Goal: Check status

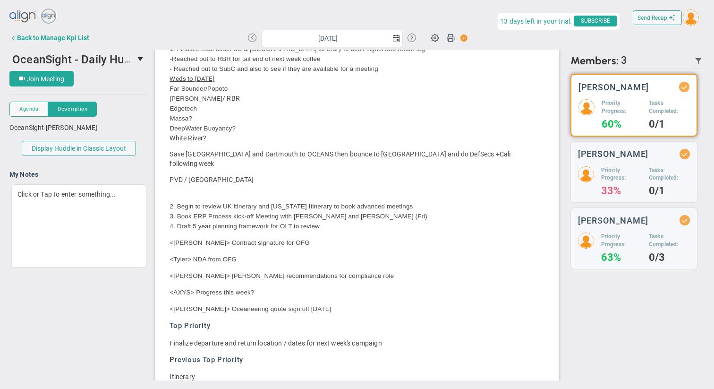
scroll to position [432, 0]
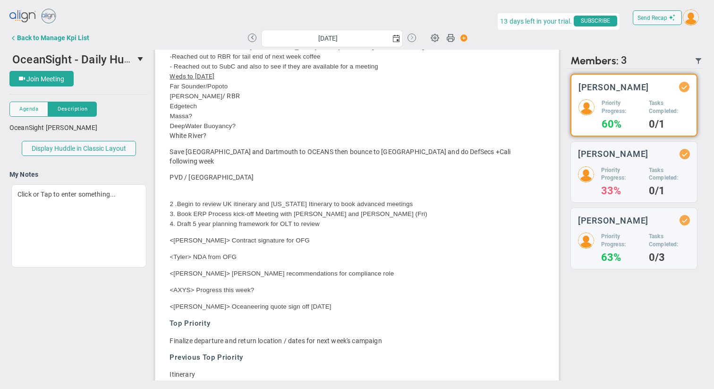
click at [413, 37] on button at bounding box center [412, 38] width 9 height 9
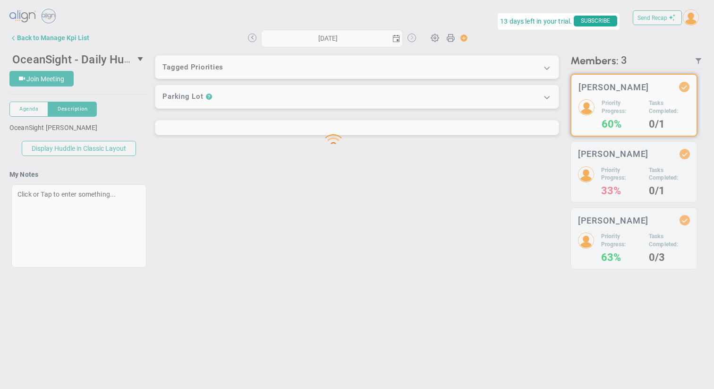
scroll to position [0, 0]
type input "[DATE]"
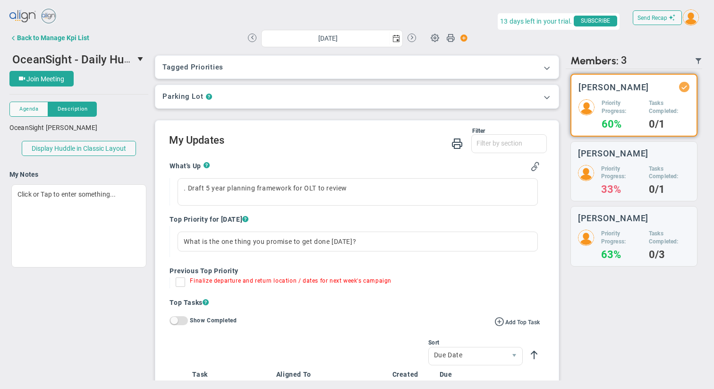
scroll to position [6, 0]
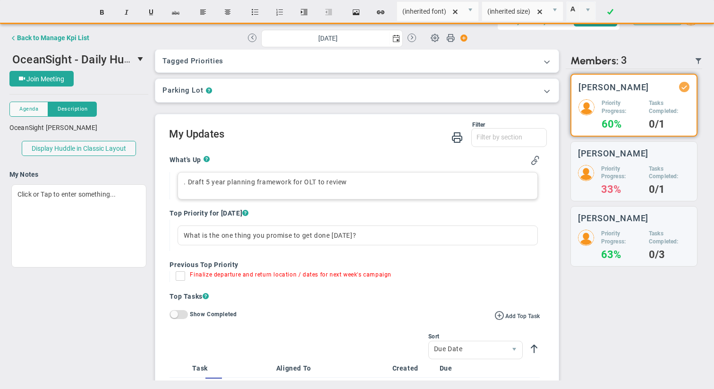
click at [355, 180] on div ". Draft 5 year planning framework for OLT to review" at bounding box center [358, 185] width 360 height 27
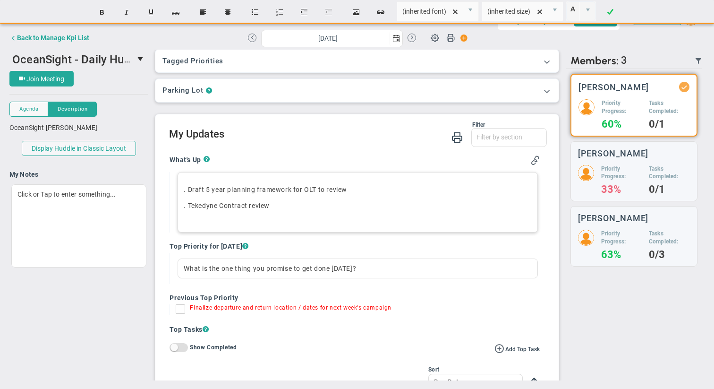
click at [198, 207] on span ". Tekedyne Contract review﻿" at bounding box center [227, 206] width 86 height 8
click at [281, 207] on p ". Teledyne Contract review﻿" at bounding box center [358, 210] width 348 height 19
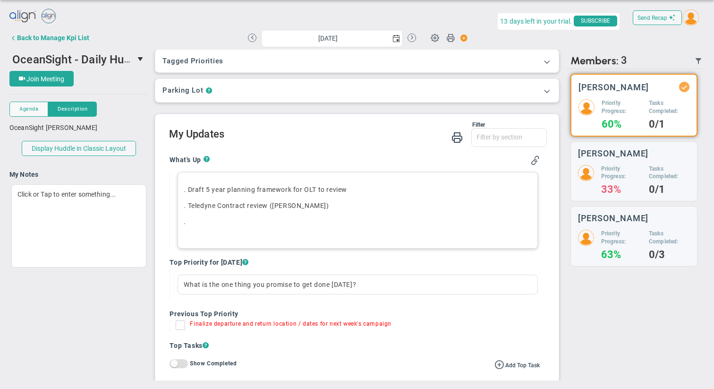
click at [182, 326] on input "Finalize departure and return location / dates for next week's campaign" at bounding box center [182, 326] width 9 height 9
checkbox input "true"
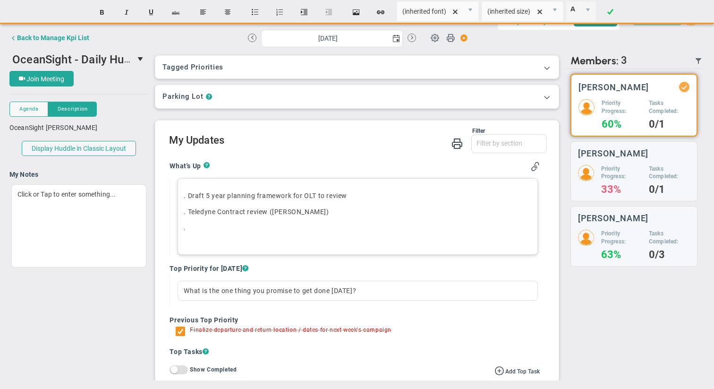
click at [210, 230] on p ". ﻿" at bounding box center [358, 232] width 348 height 19
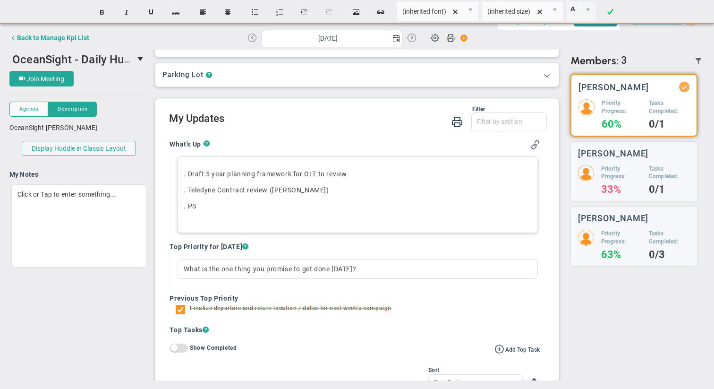
scroll to position [25, 0]
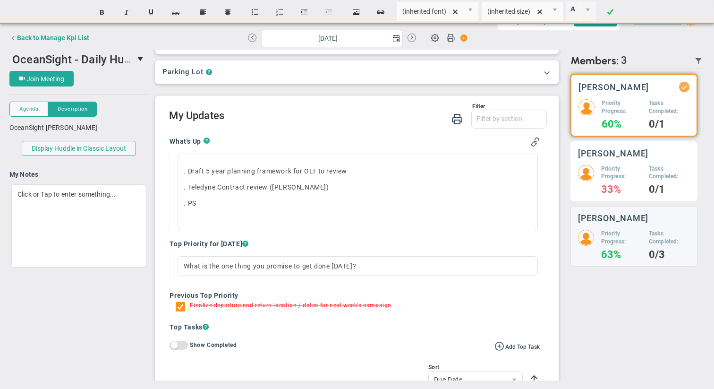
click at [432, 171] on h5 "Priority Progress:" at bounding box center [621, 173] width 41 height 16
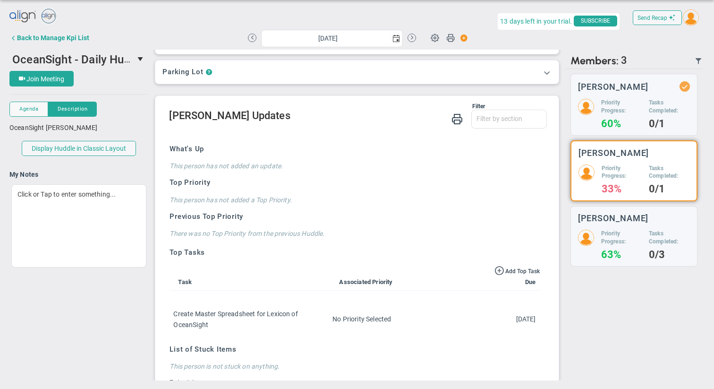
scroll to position [77, 0]
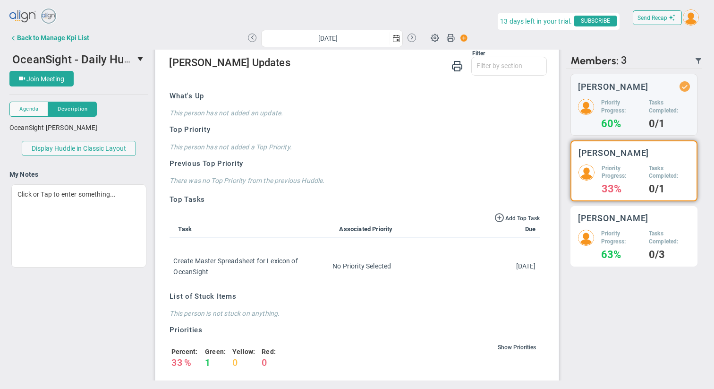
click at [432, 243] on h5 "Priority Progress:" at bounding box center [621, 238] width 41 height 16
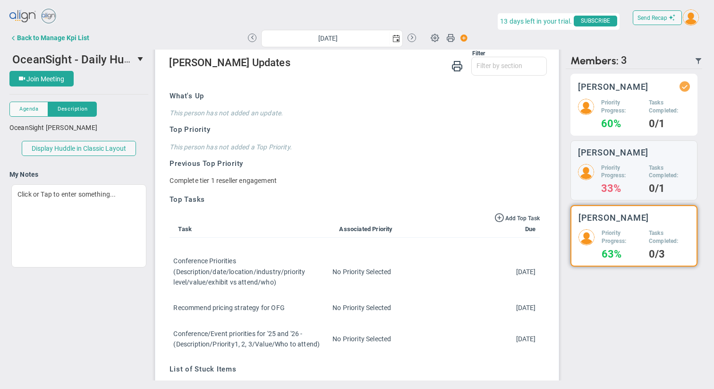
click at [432, 95] on div "[PERSON_NAME] Priority Progress: 60% Tasks Completed: 0/1" at bounding box center [633, 105] width 127 height 62
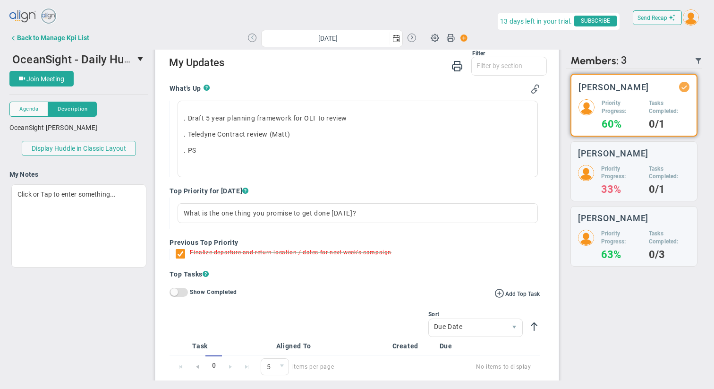
click at [253, 37] on button at bounding box center [252, 38] width 9 height 9
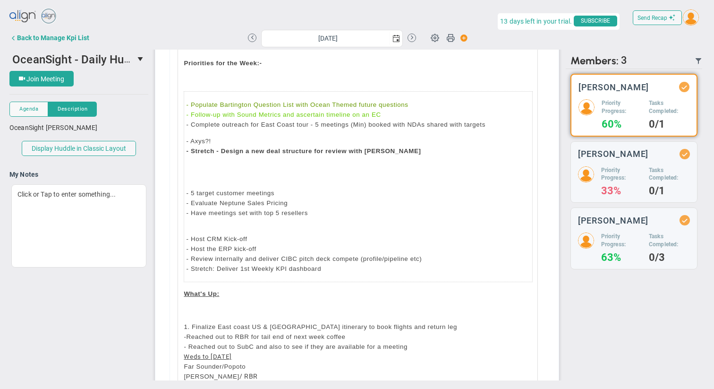
scroll to position [134, 0]
click at [413, 38] on button at bounding box center [412, 38] width 9 height 9
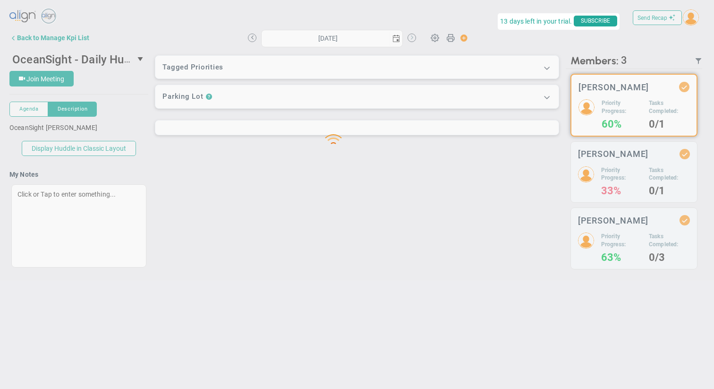
type input "[DATE]"
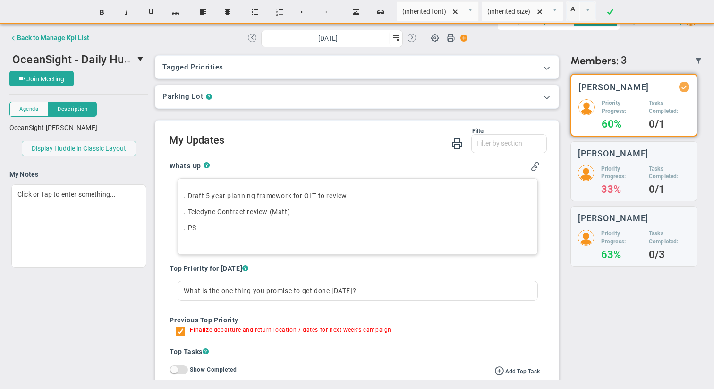
click at [241, 224] on p ". PS" at bounding box center [358, 232] width 348 height 19
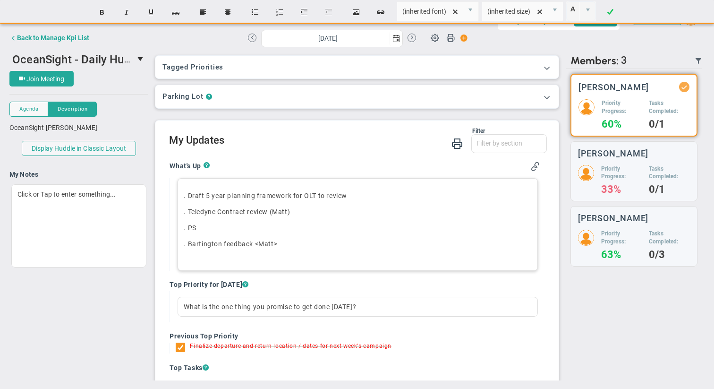
click at [294, 209] on p ". Teledyne Contract review (Matt)" at bounding box center [358, 211] width 348 height 9
click at [263, 213] on span ". Teledyne Contract review <Matt>" at bounding box center [238, 212] width 108 height 8
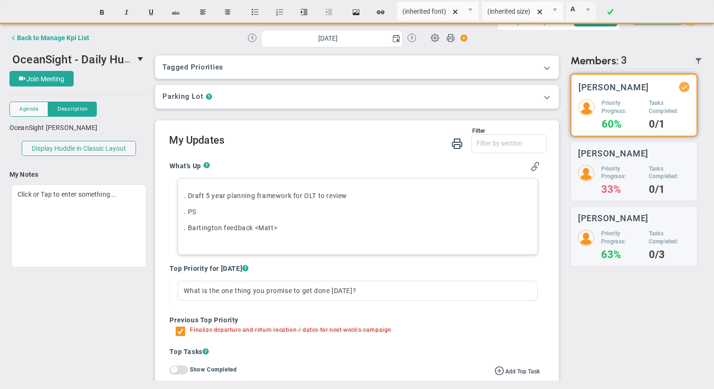
click at [293, 228] on p ". Bartington feedback <Matt>﻿" at bounding box center [358, 232] width 348 height 19
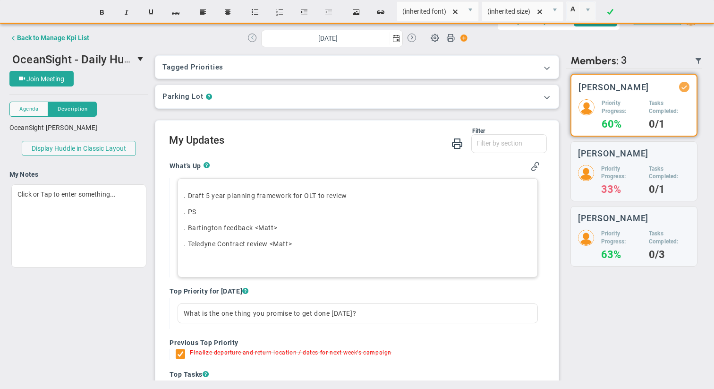
click at [252, 38] on button at bounding box center [252, 38] width 9 height 9
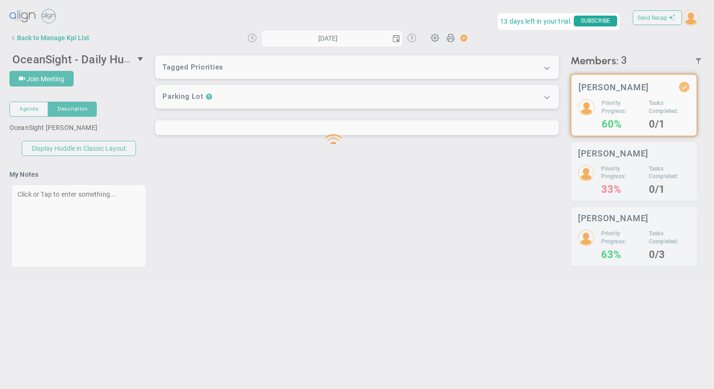
type input "[DATE]"
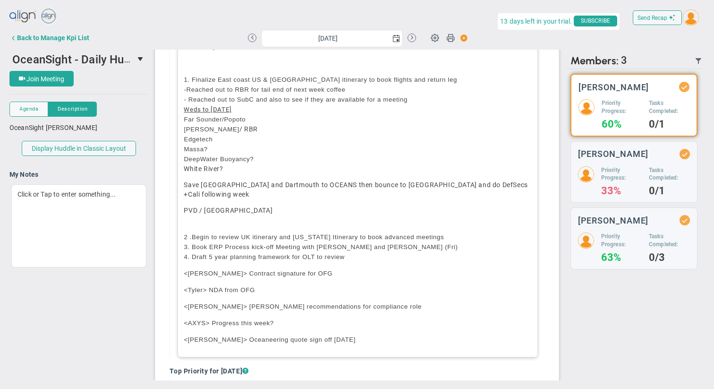
scroll to position [380, 0]
click at [230, 335] on span "<[PERSON_NAME]> Oceaneering quote sign off [DATE]" at bounding box center [270, 338] width 172 height 7
type input "Arial"
type input "10pt"
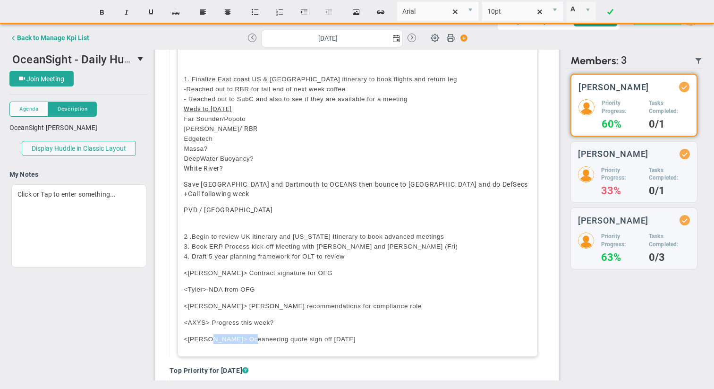
click at [230, 335] on span "<[PERSON_NAME]> Oceaneering quote sign off [DATE]" at bounding box center [270, 338] width 172 height 7
copy span "<[PERSON_NAME]> Oceaneering quote sign off [DATE]"
click at [413, 38] on button at bounding box center [412, 38] width 9 height 9
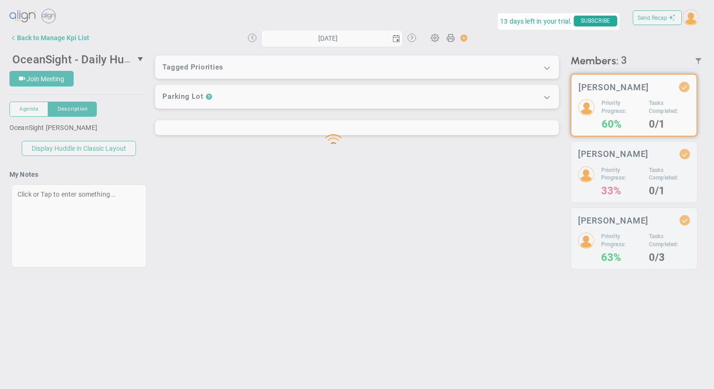
type input "[DATE]"
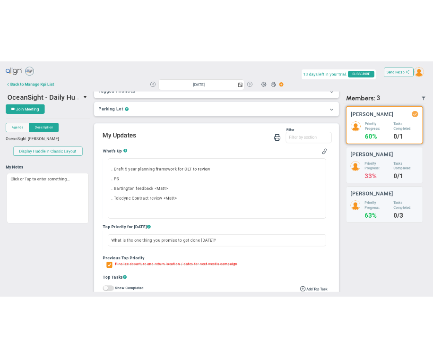
scroll to position [19, 0]
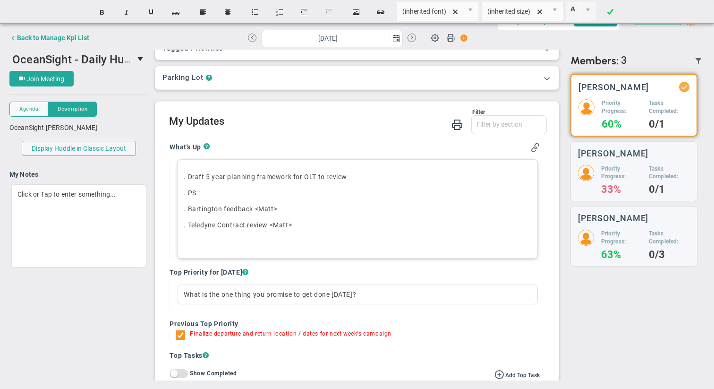
click at [306, 228] on p ". Teledyne Contract review <Matt>" at bounding box center [358, 224] width 348 height 9
paste div
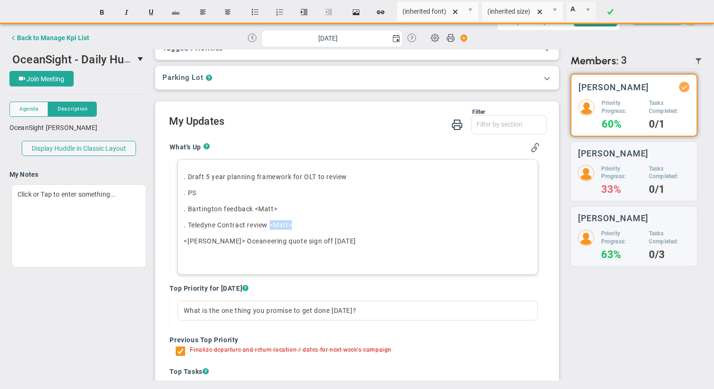
drag, startPoint x: 270, startPoint y: 224, endPoint x: 300, endPoint y: 224, distance: 29.8
click at [300, 224] on p ". Teledyne Contract review <Matt>" at bounding box center [358, 224] width 348 height 9
click at [188, 224] on p ". Teledyne Contract review" at bounding box center [358, 224] width 348 height 9
drag, startPoint x: 280, startPoint y: 210, endPoint x: 255, endPoint y: 210, distance: 25.0
click at [255, 210] on p ". Bartington feedback <Matt>" at bounding box center [358, 208] width 348 height 9
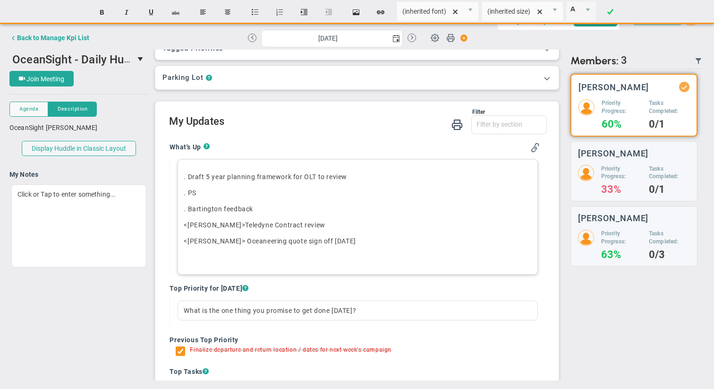
click at [188, 206] on span ". Bartington feedback" at bounding box center [218, 209] width 69 height 8
click at [203, 193] on p ". PS" at bounding box center [358, 192] width 348 height 9
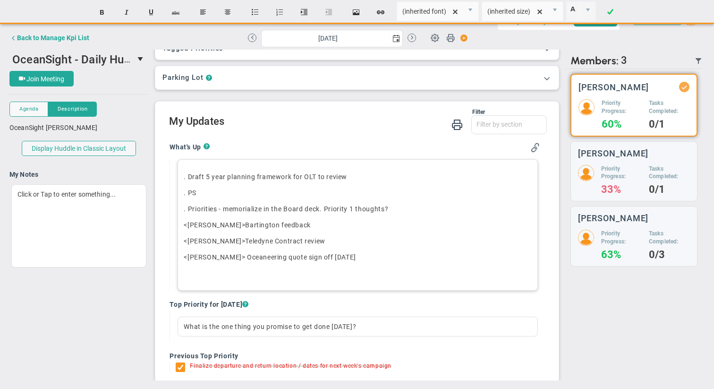
click at [324, 208] on span ". Priorities - memorialize in the Board deck. Priority 1 thoughts?﻿" at bounding box center [286, 209] width 204 height 8
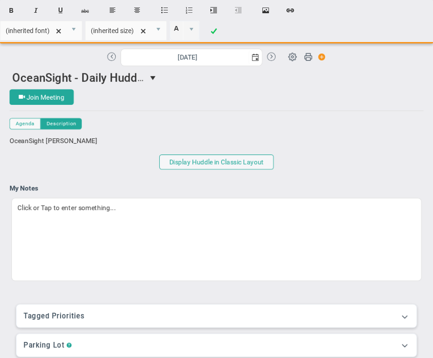
scroll to position [0, 0]
